Goal: Ask a question

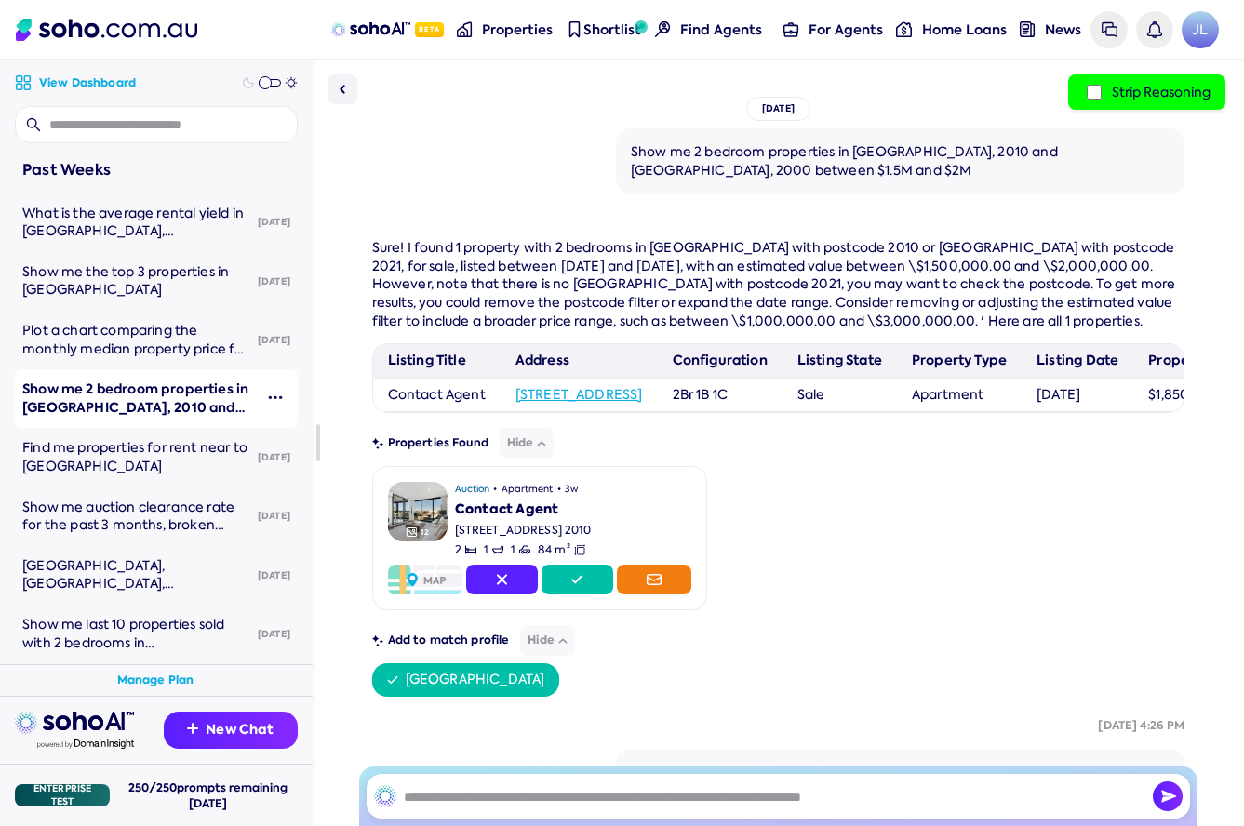
scroll to position [1344, 0]
click at [135, 335] on span "Plot a chart comparing the monthly median property price for proeprties between…" at bounding box center [137, 376] width 230 height 108
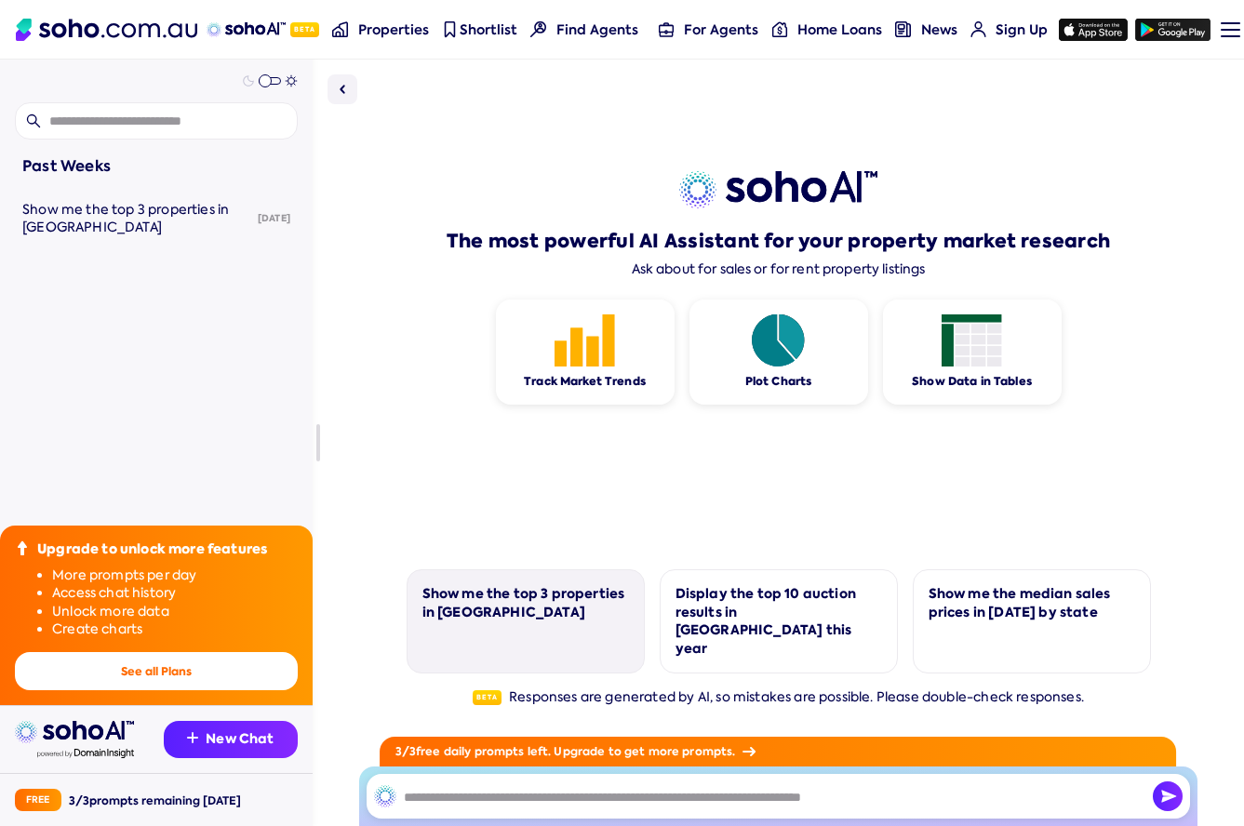
click at [547, 622] on div "Show me the top 3 properties in [GEOGRAPHIC_DATA]" at bounding box center [525, 603] width 207 height 36
